Goal: Information Seeking & Learning: Find specific fact

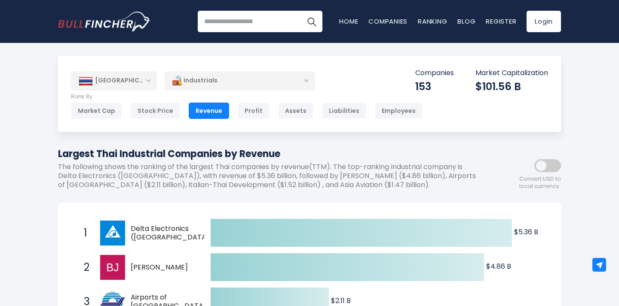
click at [221, 75] on div "Industrials" at bounding box center [240, 81] width 150 height 20
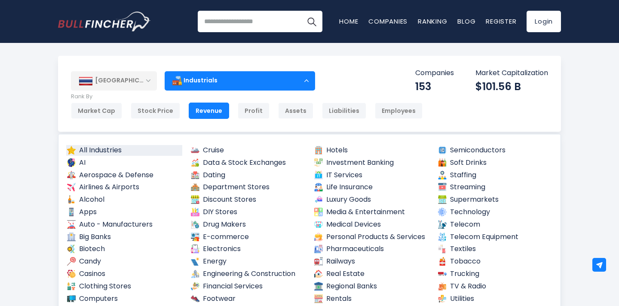
click at [98, 150] on link "All Industries" at bounding box center [124, 150] width 116 height 11
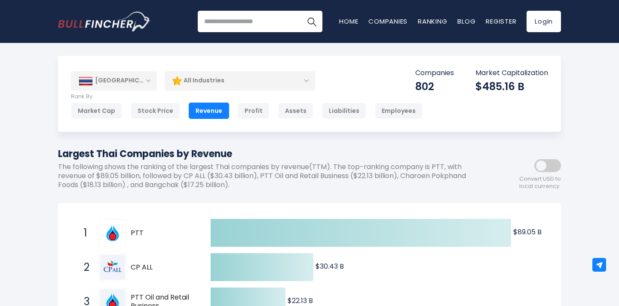
click at [153, 82] on div "[GEOGRAPHIC_DATA]" at bounding box center [114, 80] width 86 height 19
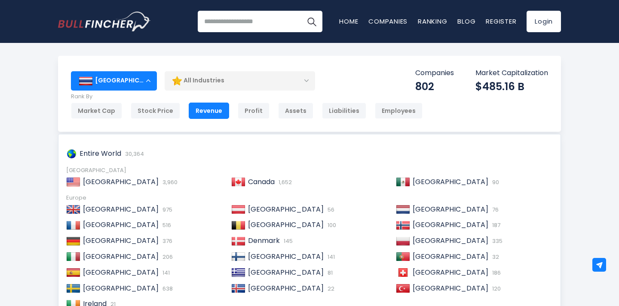
click at [153, 74] on div "[GEOGRAPHIC_DATA]" at bounding box center [114, 80] width 86 height 19
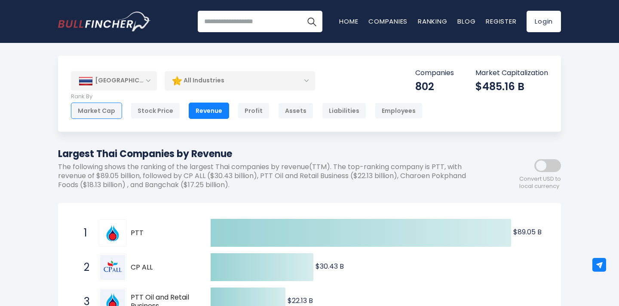
click at [95, 116] on div "Market Cap" at bounding box center [96, 111] width 51 height 16
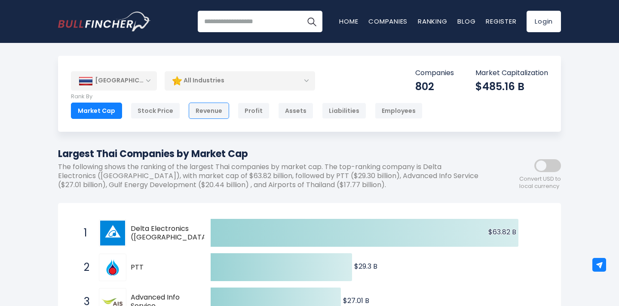
click at [219, 107] on div "Revenue" at bounding box center [209, 111] width 40 height 16
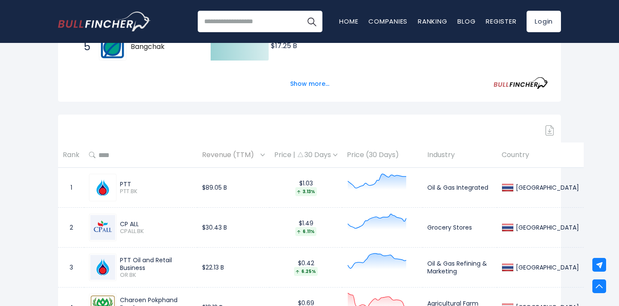
scroll to position [278, 0]
